Goal: Obtain resource: Obtain resource

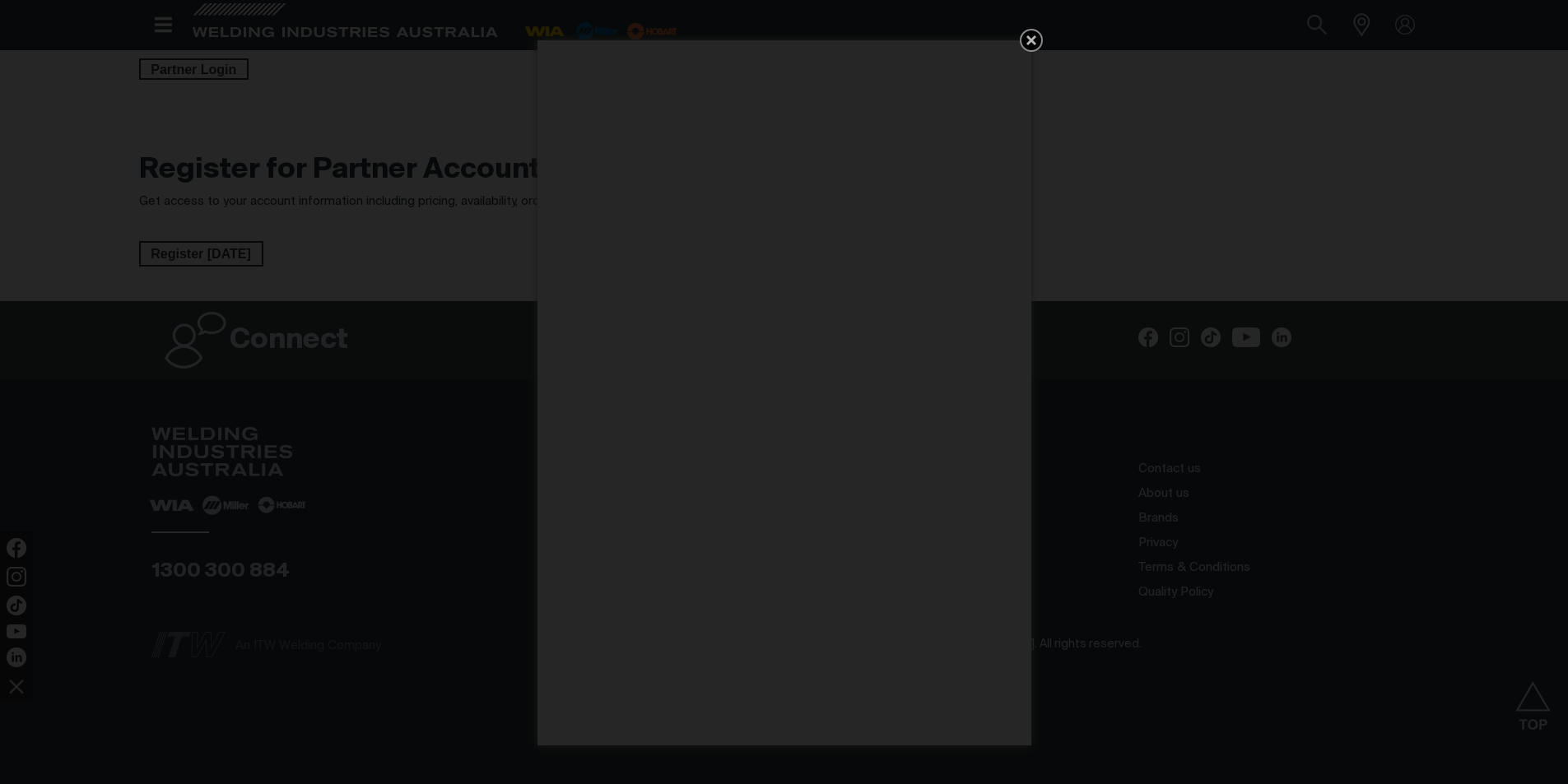
click at [1029, 42] on icon "Get 5 WIA Welding Guides Free!" at bounding box center [1031, 40] width 10 height 10
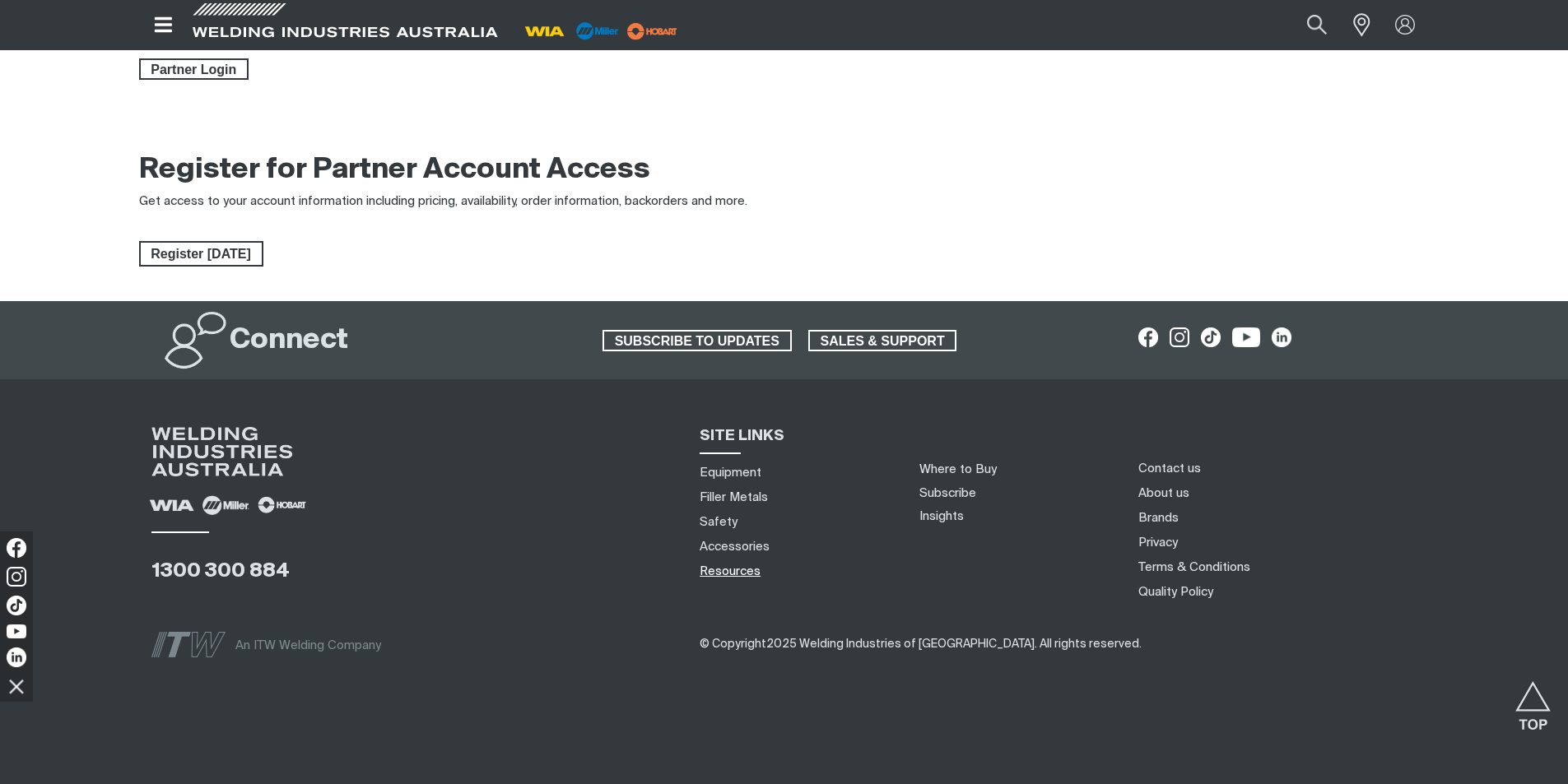
click at [735, 569] on link "Resources" at bounding box center [729, 572] width 61 height 17
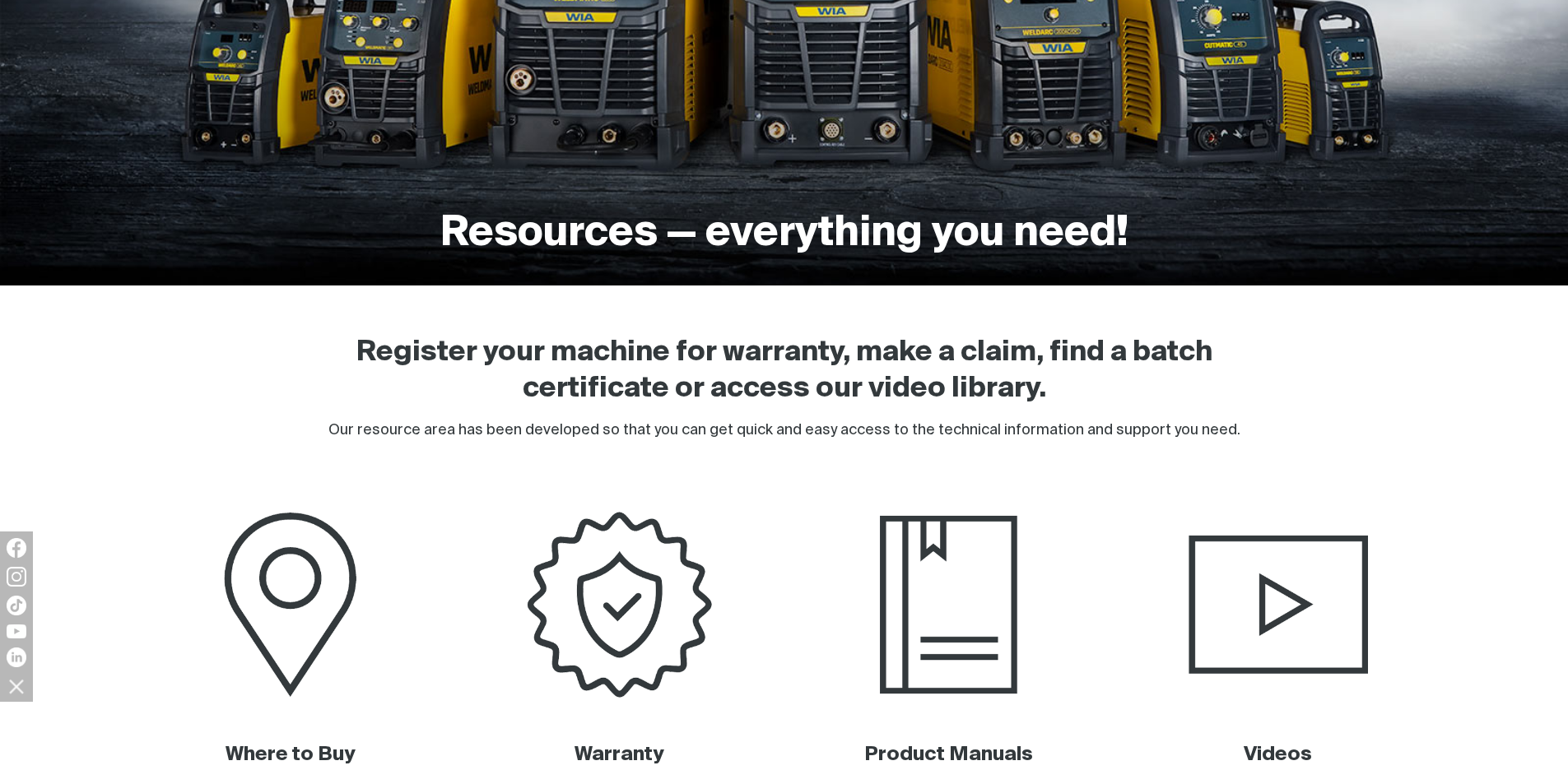
scroll to position [741, 0]
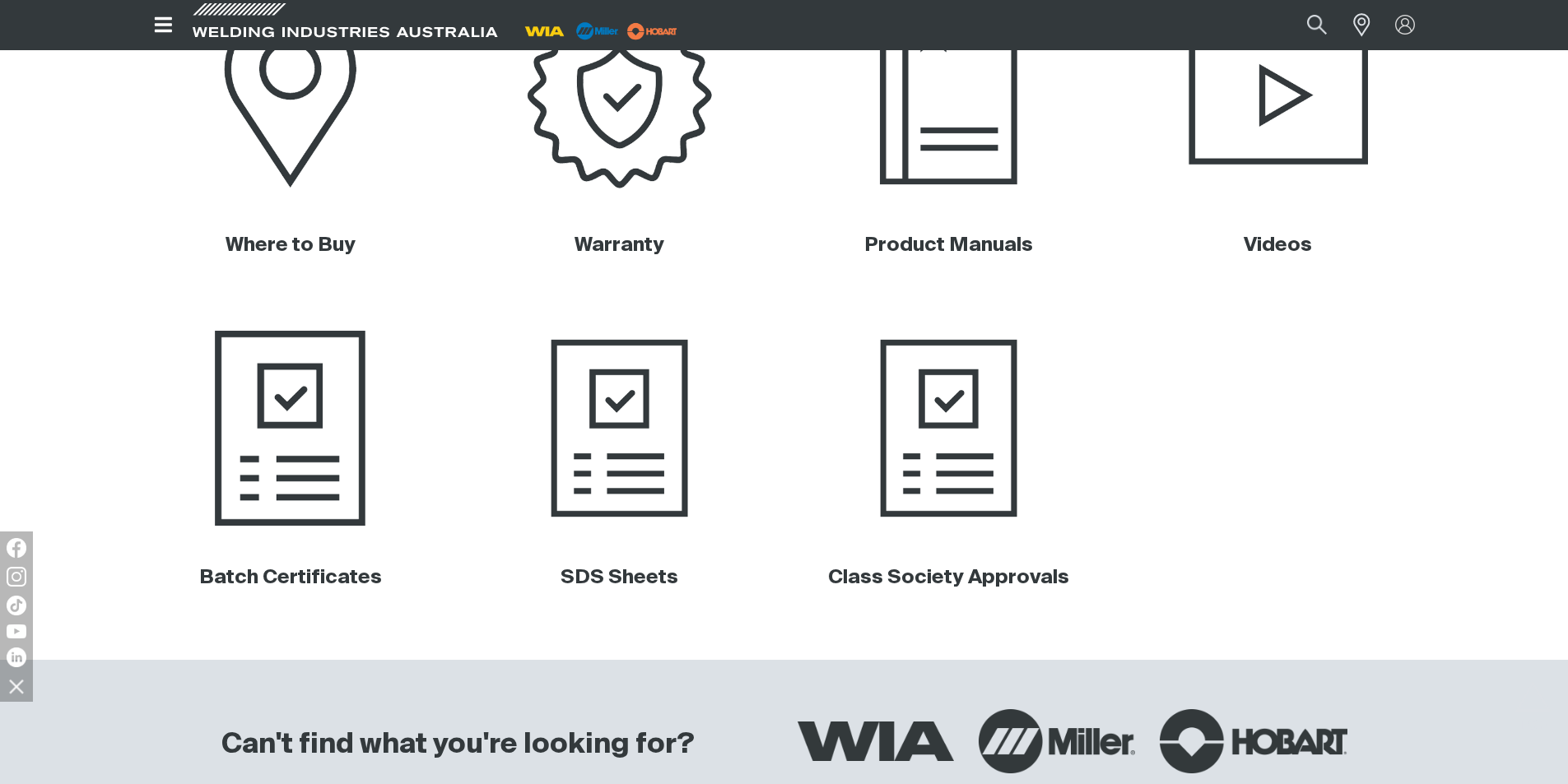
click at [299, 471] on img at bounding box center [289, 428] width 334 height 222
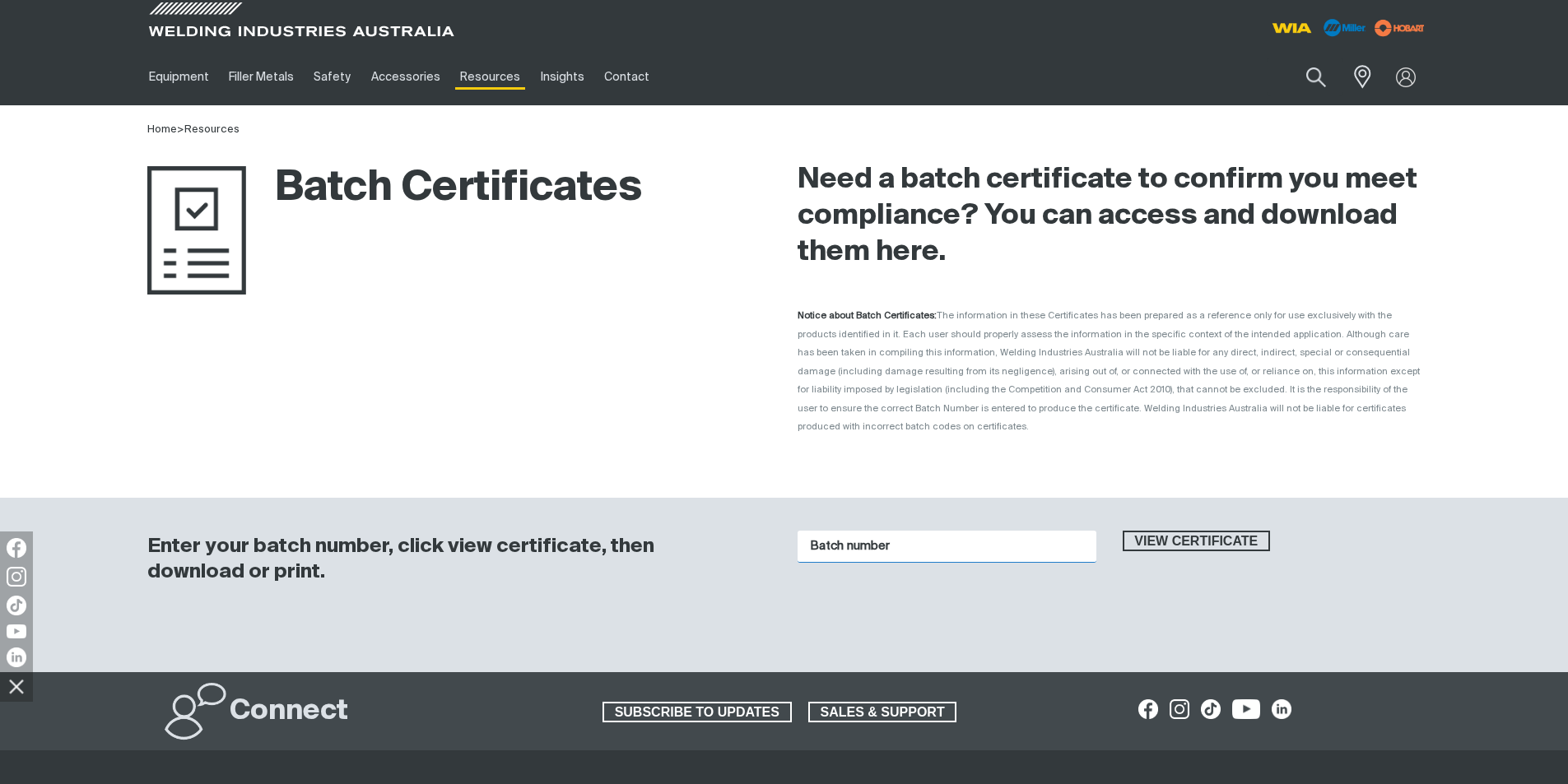
click at [833, 531] on input "Batch number" at bounding box center [947, 547] width 299 height 32
type input "k01229"
click at [1123, 531] on button "View certificate" at bounding box center [1196, 541] width 148 height 22
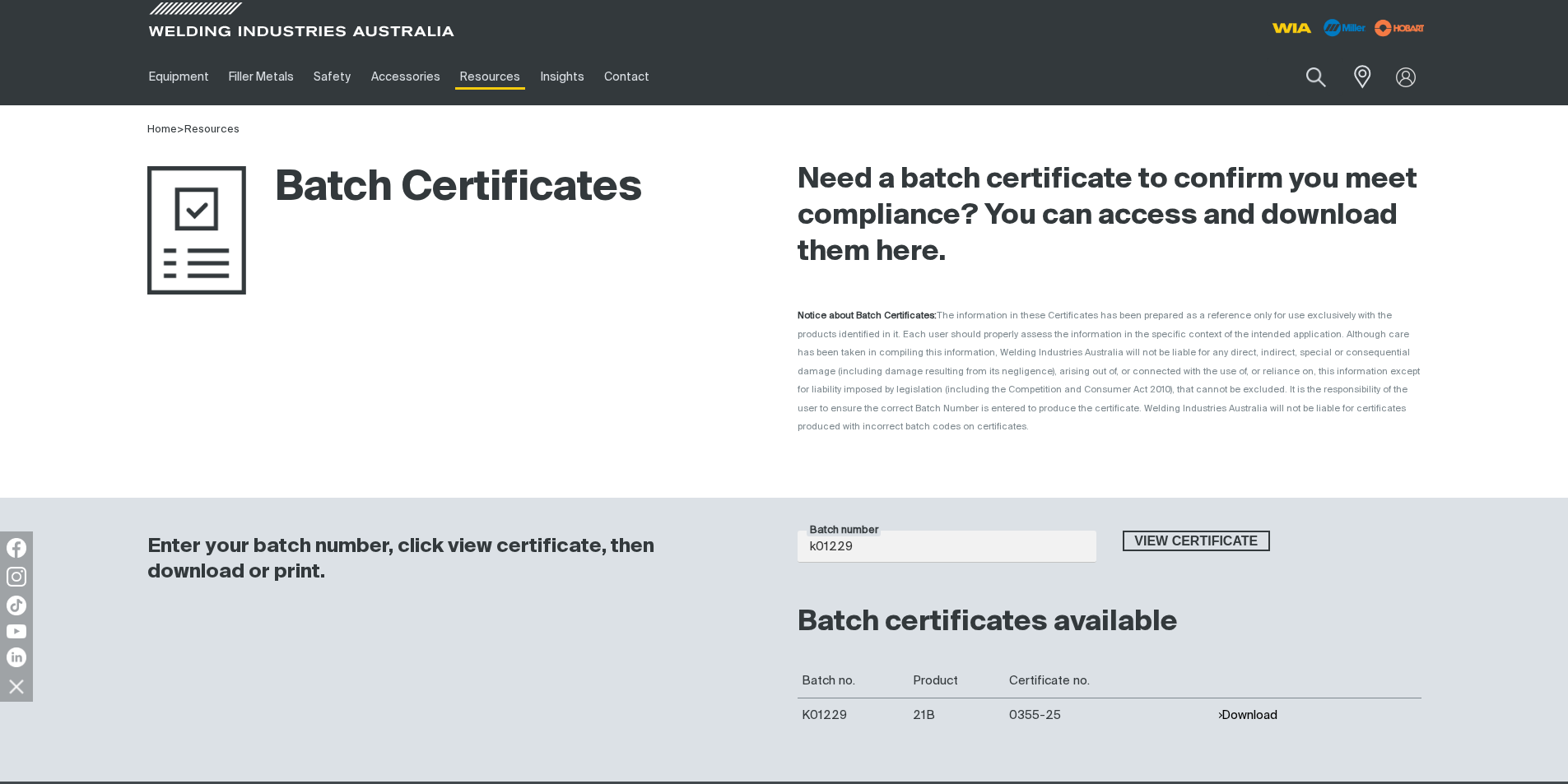
click at [1250, 709] on button "Download" at bounding box center [1247, 716] width 60 height 14
